Goal: Obtain resource: Obtain resource

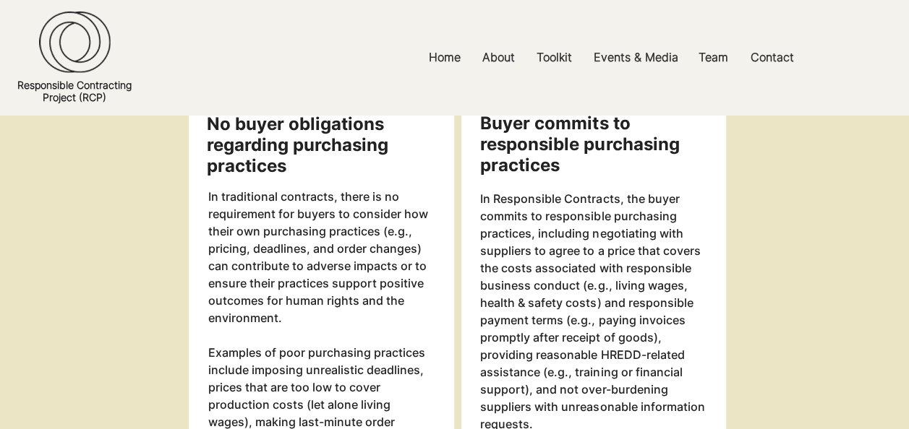
scroll to position [1735, 0]
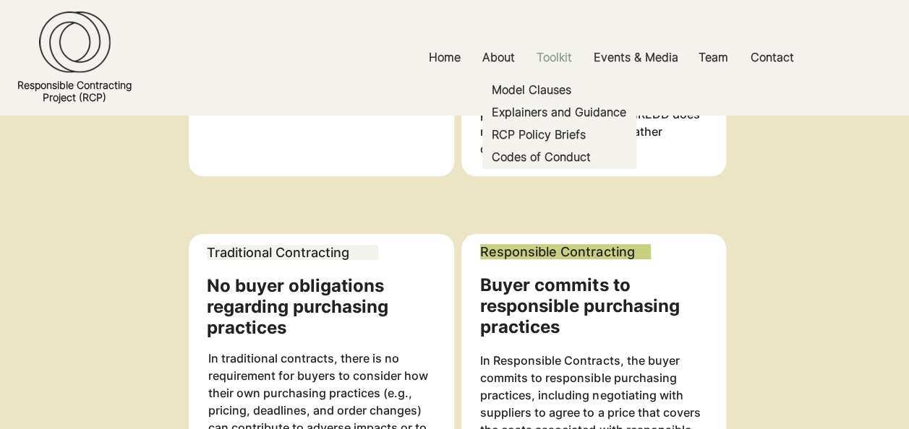
click at [561, 61] on p "Toolkit" at bounding box center [554, 57] width 50 height 33
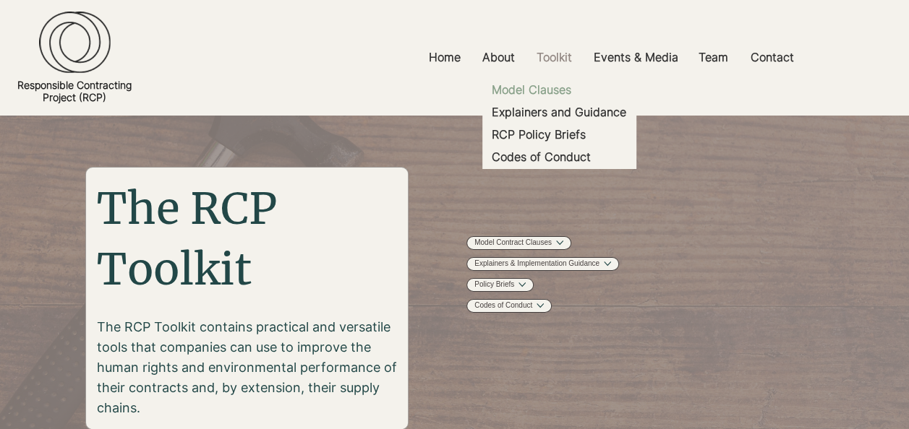
click at [538, 91] on p "Model Clauses" at bounding box center [531, 90] width 91 height 22
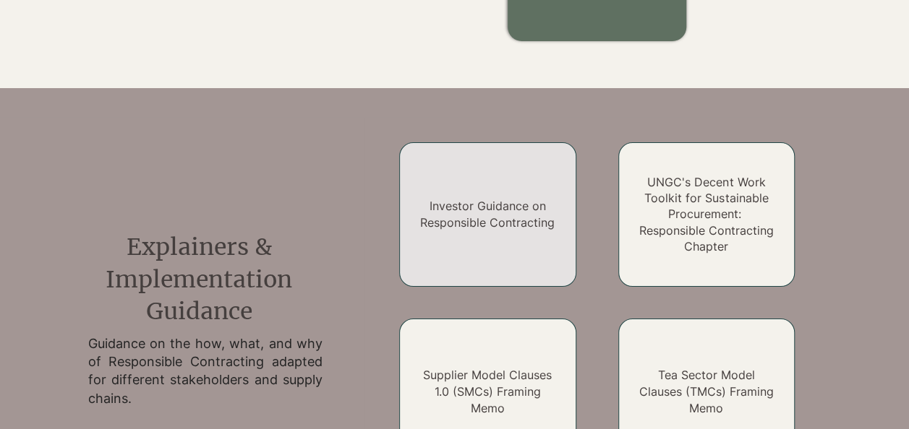
scroll to position [1122, 0]
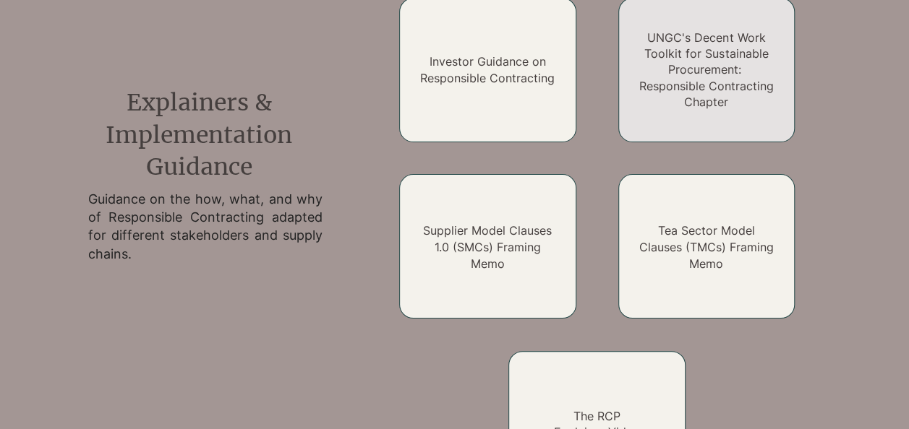
click at [718, 59] on link "UNGC's Decent Work Toolkit for Sustainable Procurement: Responsible Contracting…" at bounding box center [706, 70] width 134 height 80
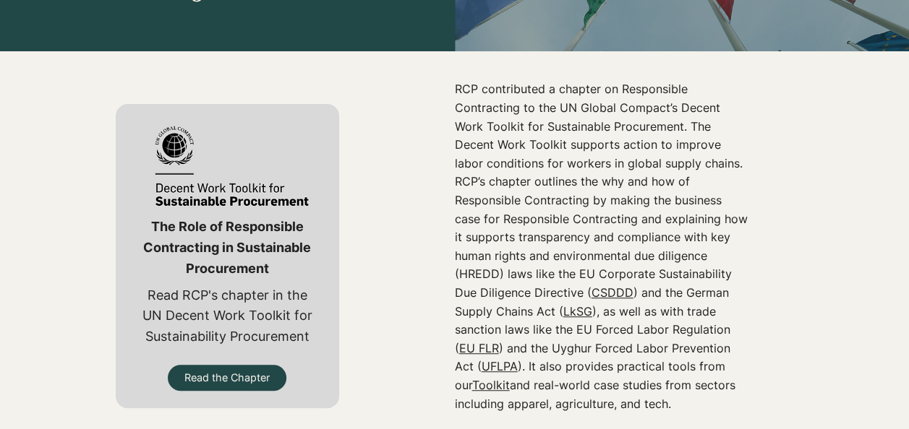
scroll to position [361, 0]
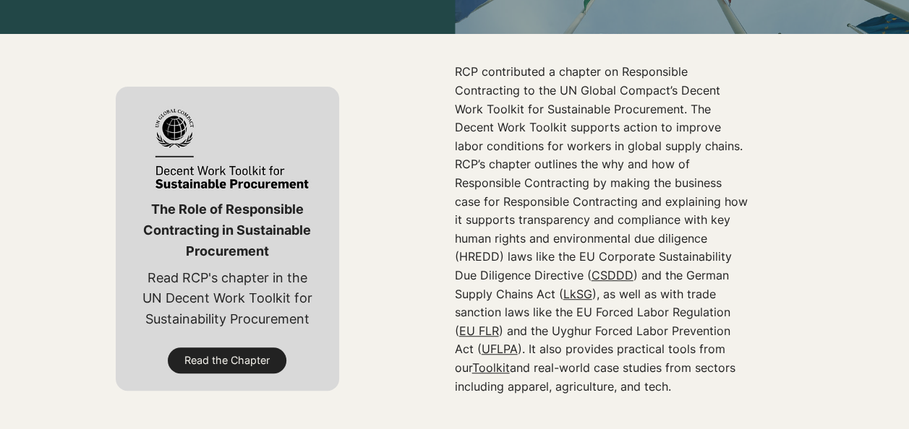
click at [239, 358] on span "Read the Chapter" at bounding box center [226, 360] width 85 height 14
click at [228, 359] on span "Read the Chapter" at bounding box center [226, 360] width 85 height 14
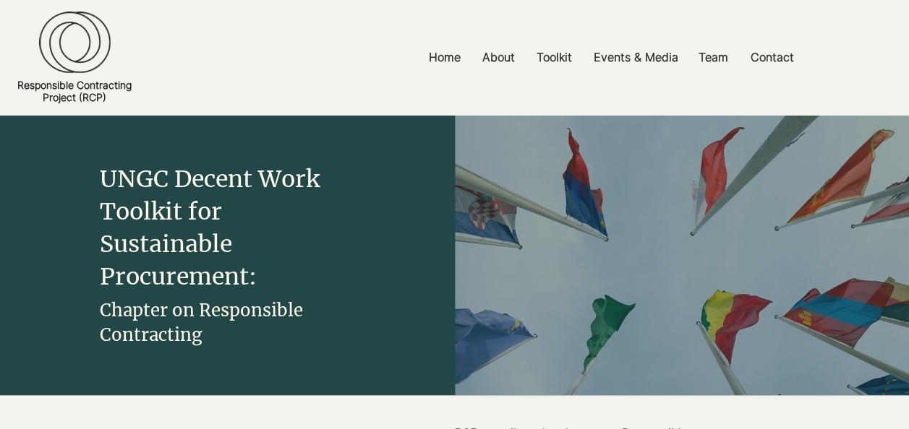
scroll to position [361, 0]
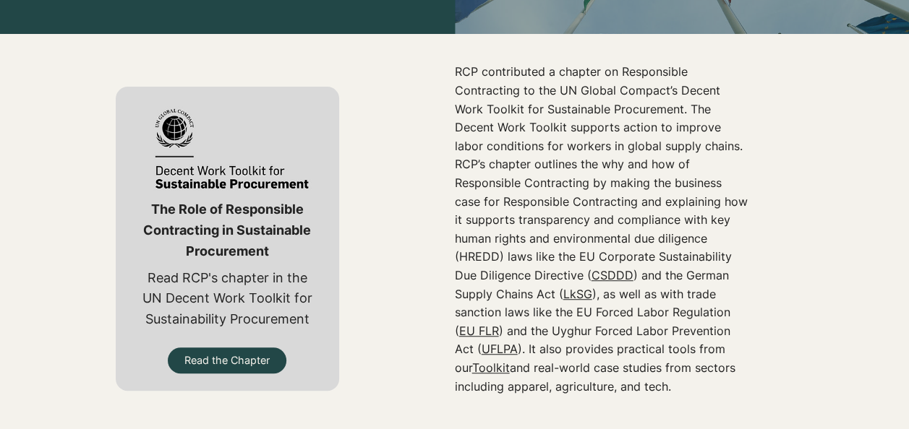
scroll to position [1122, 0]
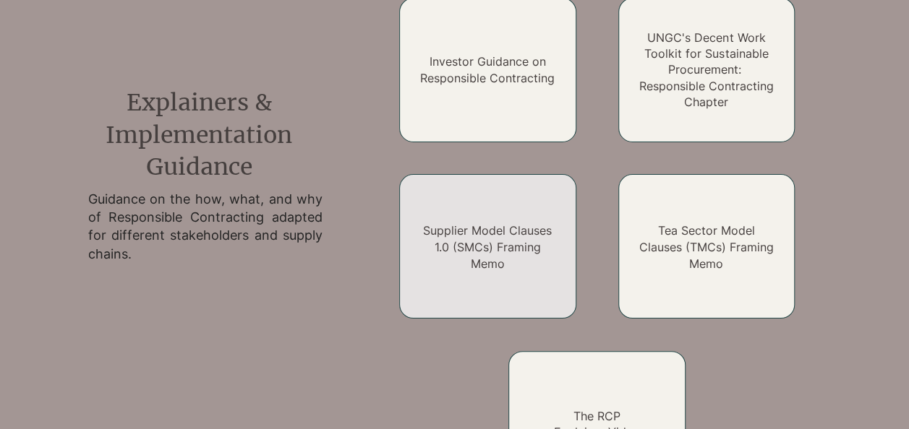
click at [459, 271] on h2 "Supplier Model Clauses 1.0 (SMCs) Framing Memo" at bounding box center [487, 247] width 142 height 48
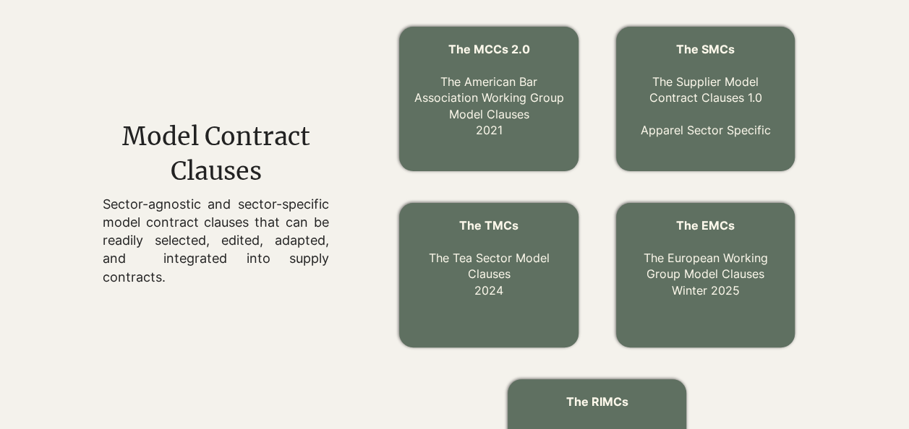
scroll to position [471, 0]
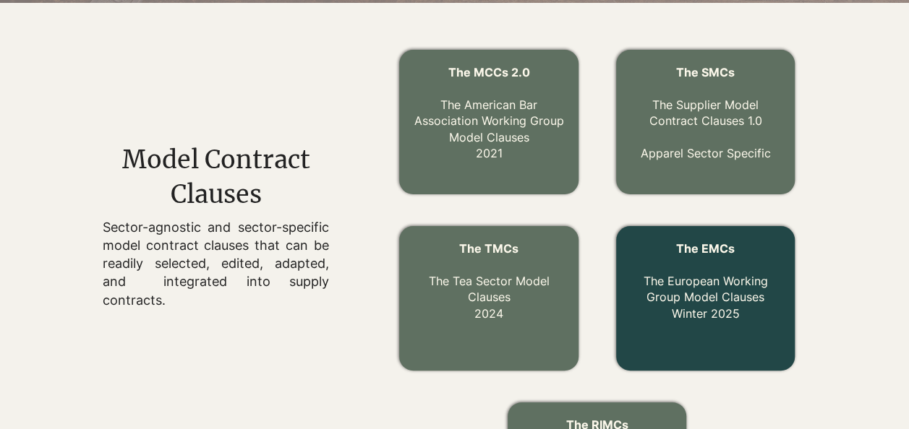
click at [734, 299] on link "The EMCs The European Working Group Model Clauses Winter 2025" at bounding box center [705, 281] width 124 height 80
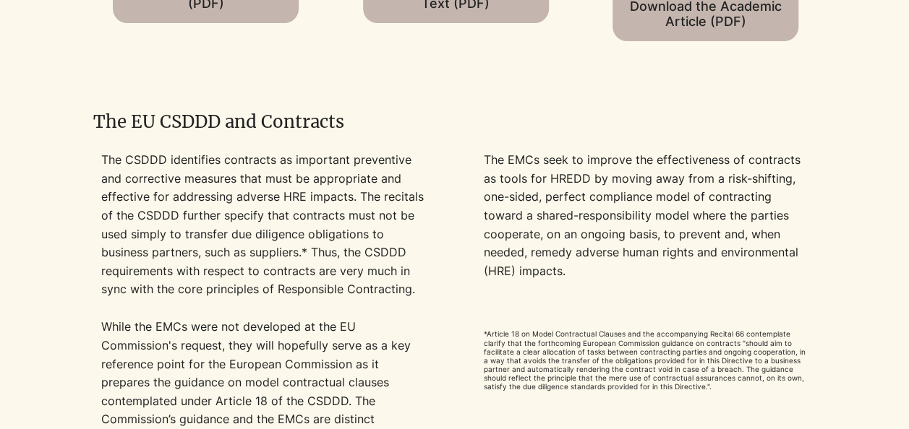
scroll to position [867, 0]
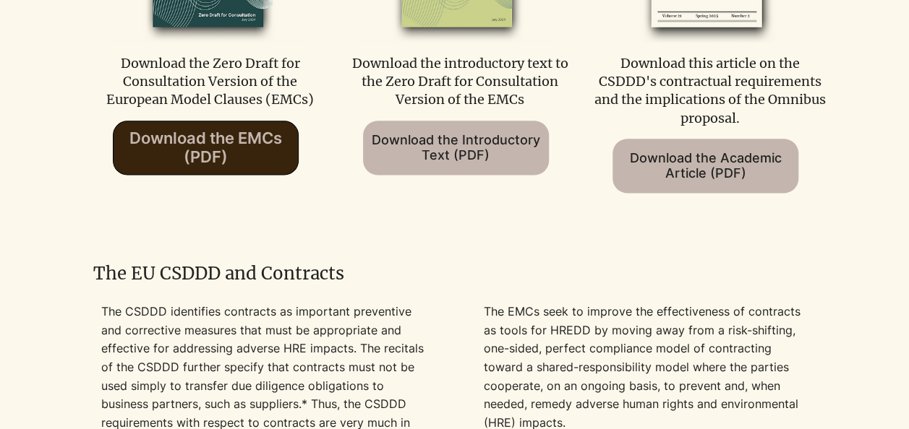
click at [169, 157] on span "Download the EMCs (PDF)" at bounding box center [205, 148] width 153 height 38
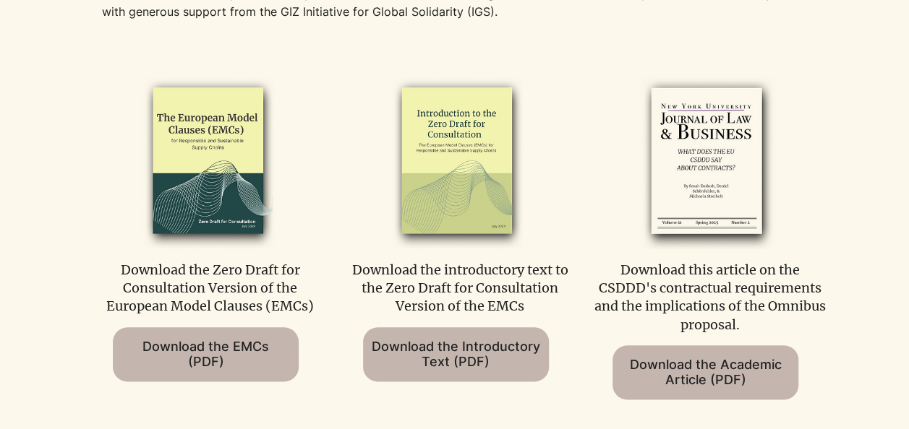
scroll to position [651, 0]
